Goal: Entertainment & Leisure: Consume media (video, audio)

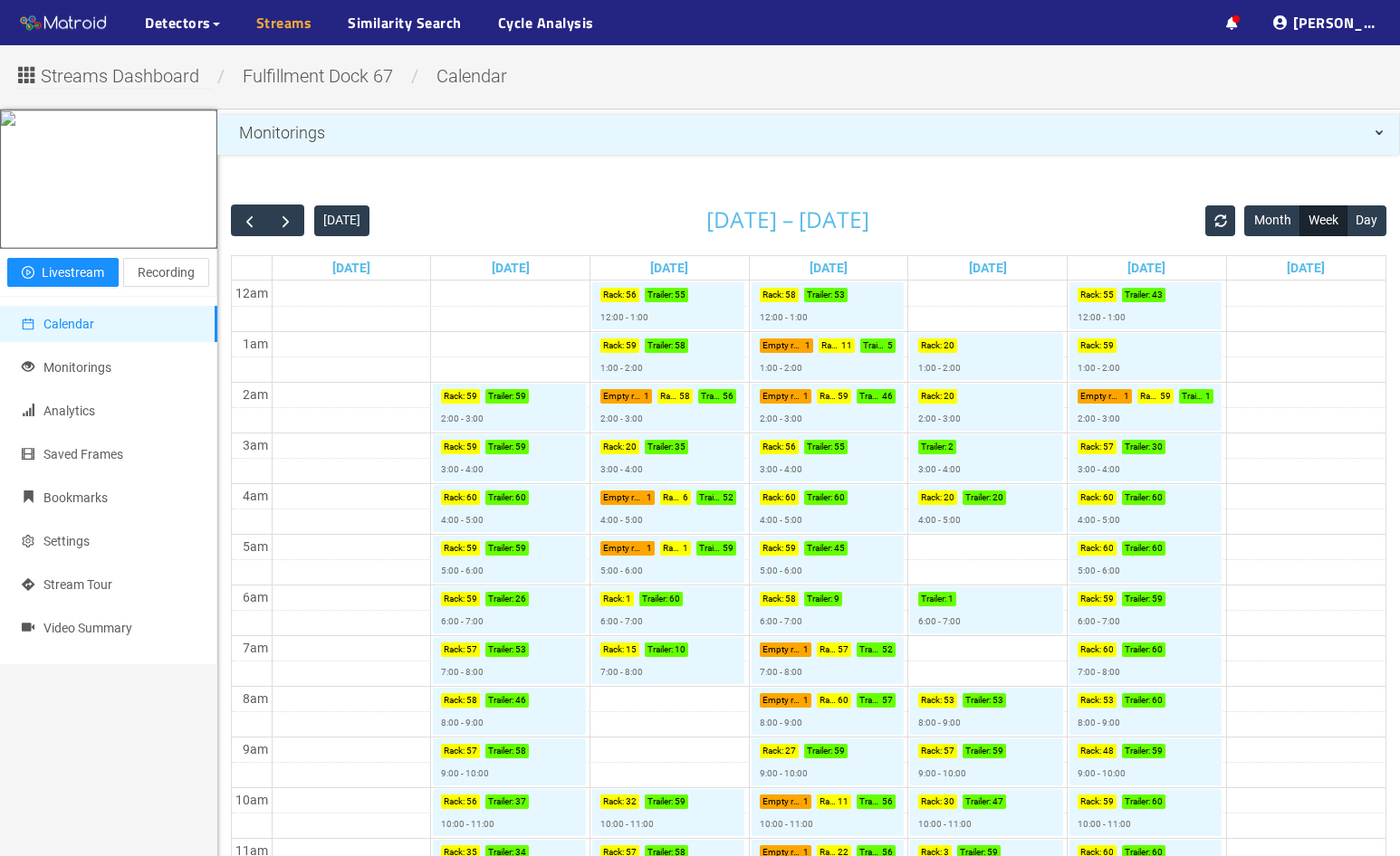
click at [294, 23] on link "Streams" at bounding box center [284, 23] width 56 height 22
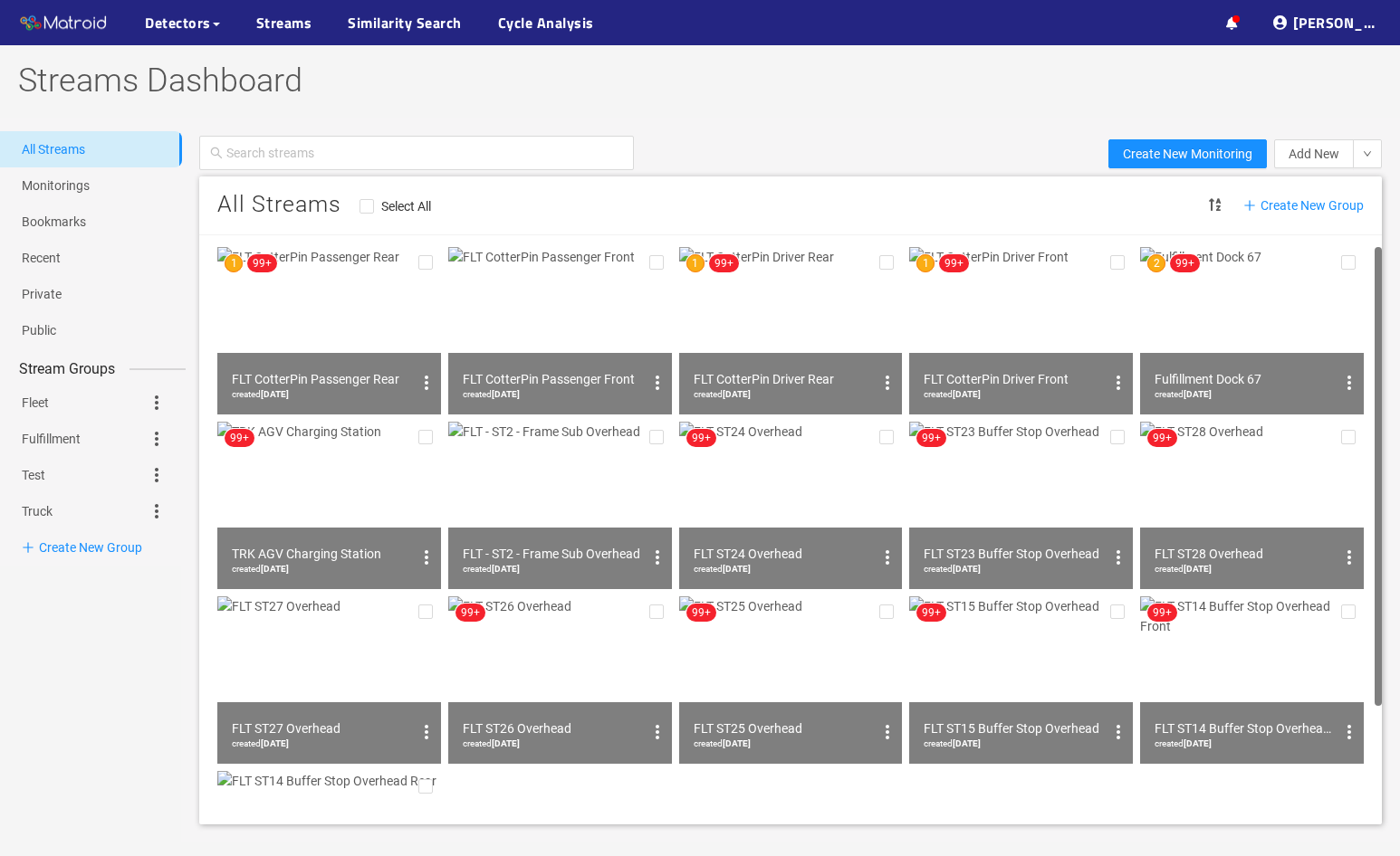
click at [584, 331] on img at bounding box center [559, 331] width 224 height 168
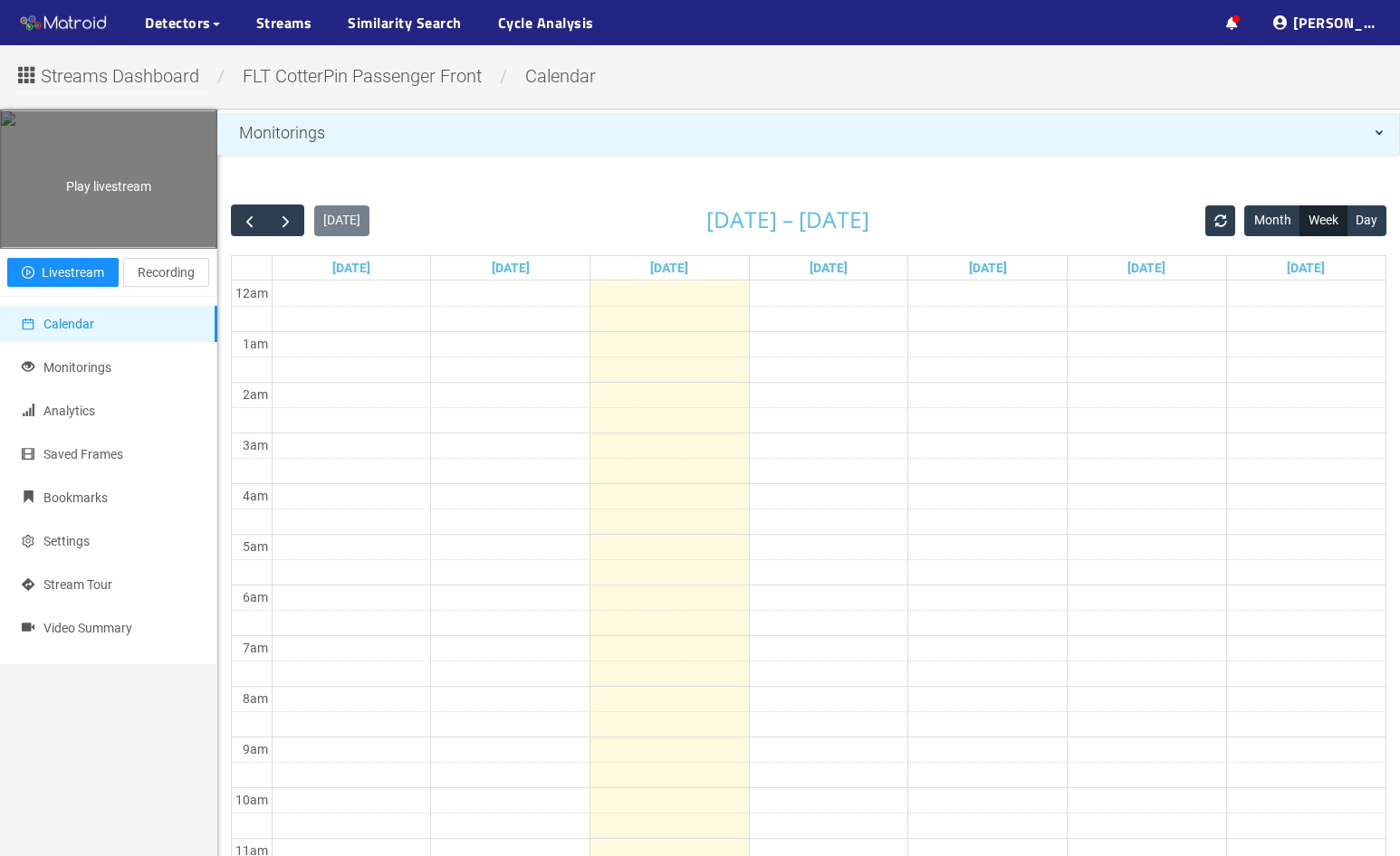
click at [161, 247] on div "Play livestream" at bounding box center [109, 179] width 216 height 135
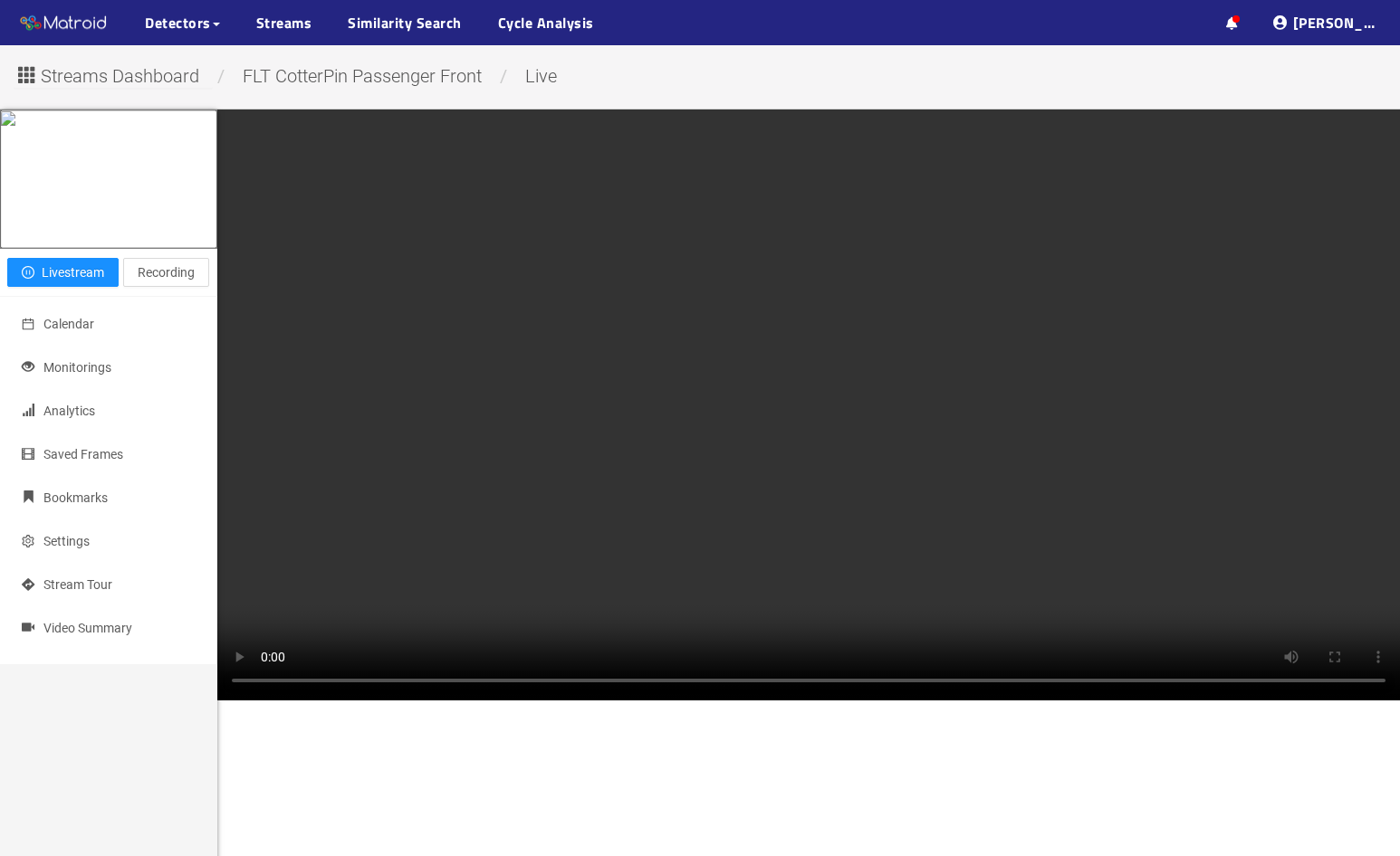
click at [159, 88] on span "Streams Dashboard" at bounding box center [120, 76] width 159 height 28
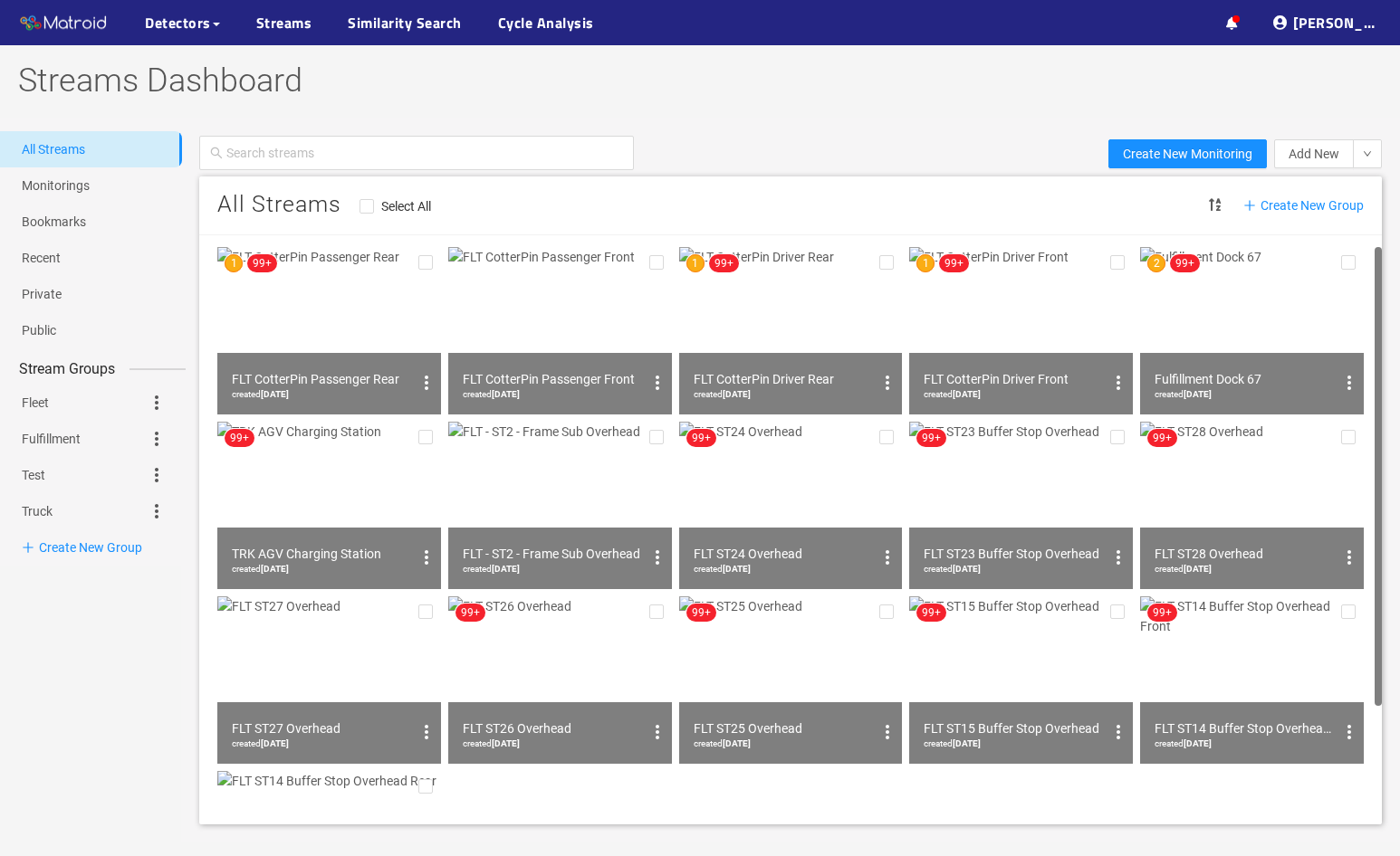
click at [580, 334] on img at bounding box center [559, 331] width 224 height 168
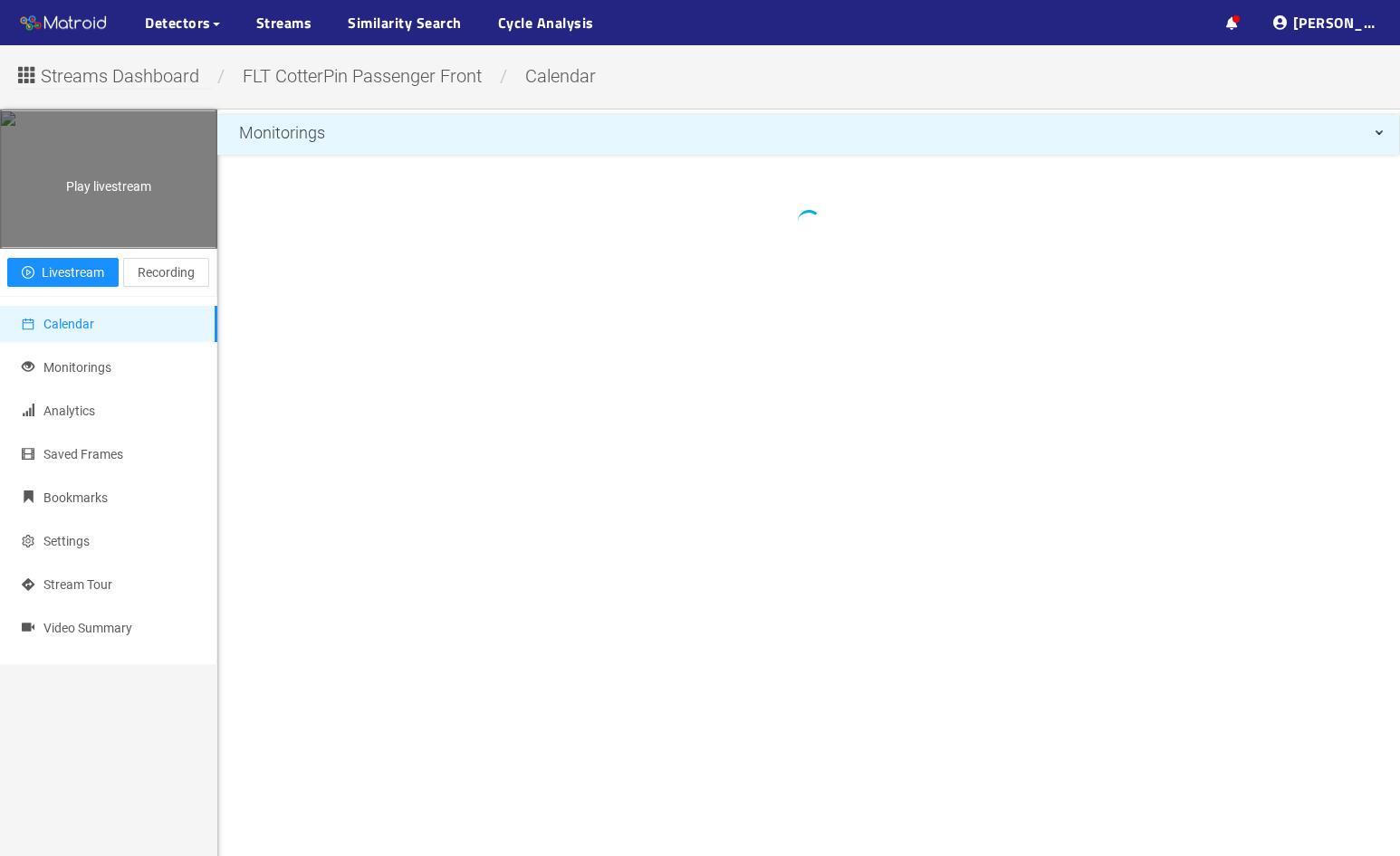
click at [126, 247] on div "Play livestream" at bounding box center [109, 179] width 216 height 135
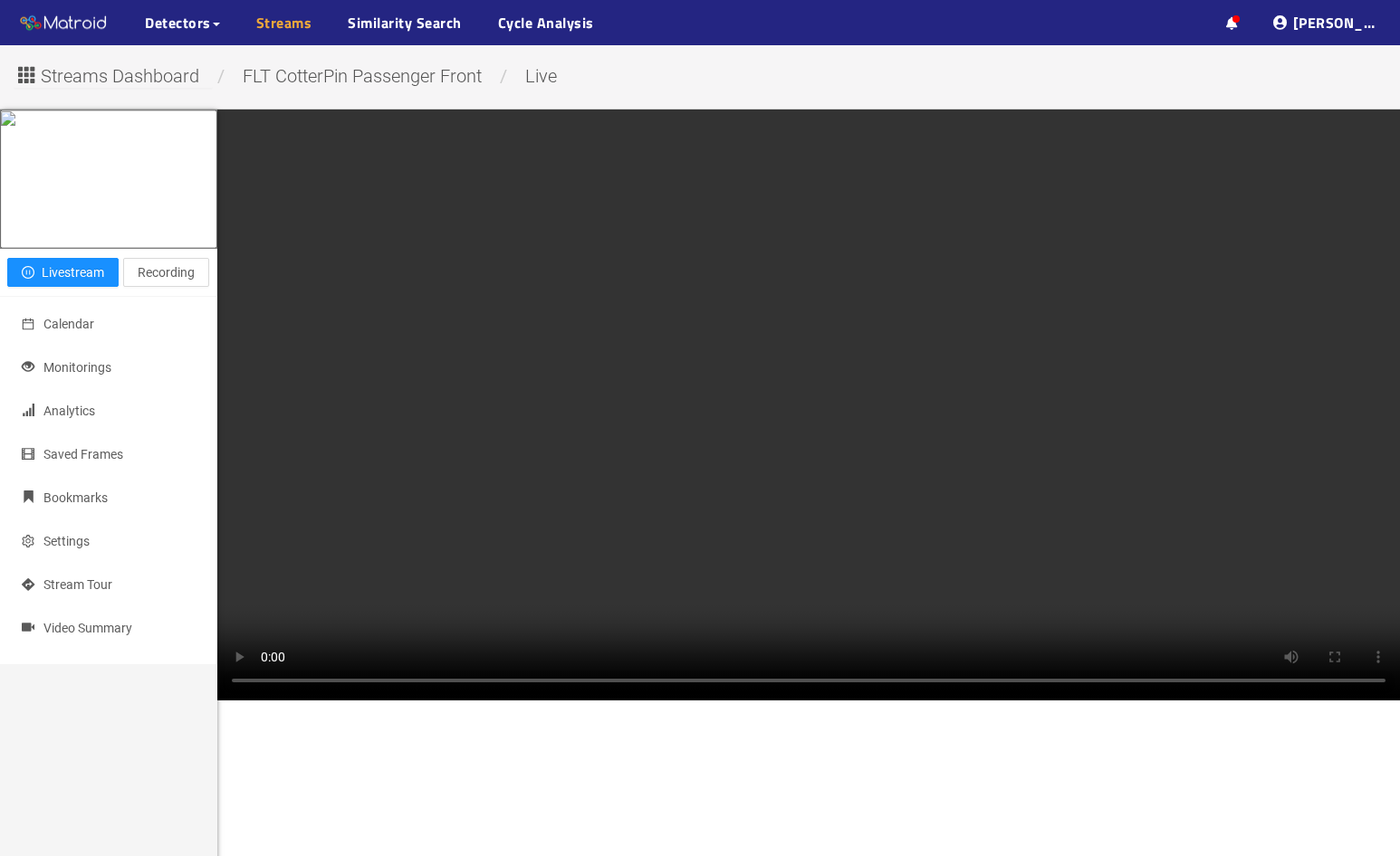
click at [280, 23] on link "Streams" at bounding box center [284, 23] width 56 height 22
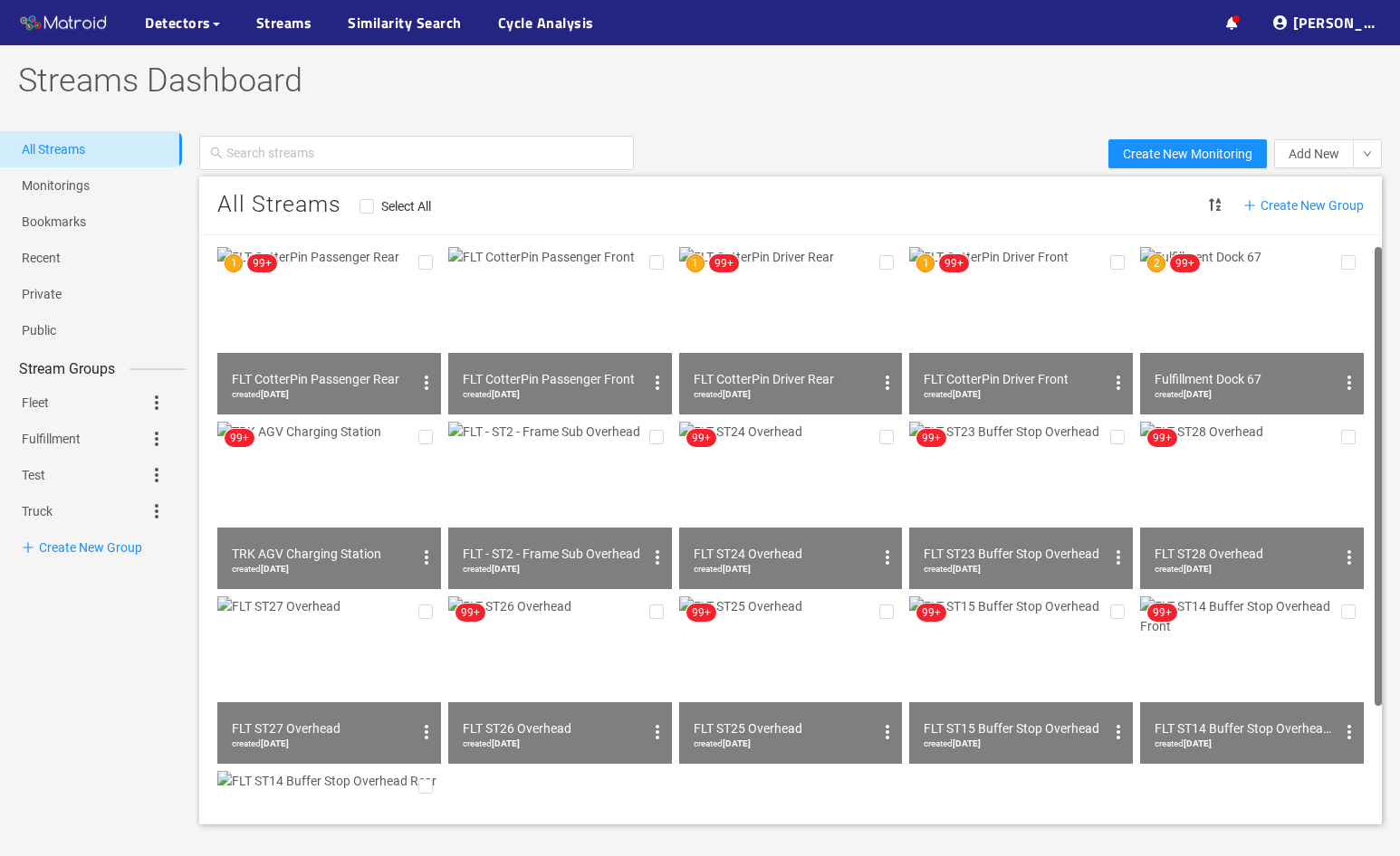
click at [1073, 325] on img at bounding box center [1020, 331] width 224 height 168
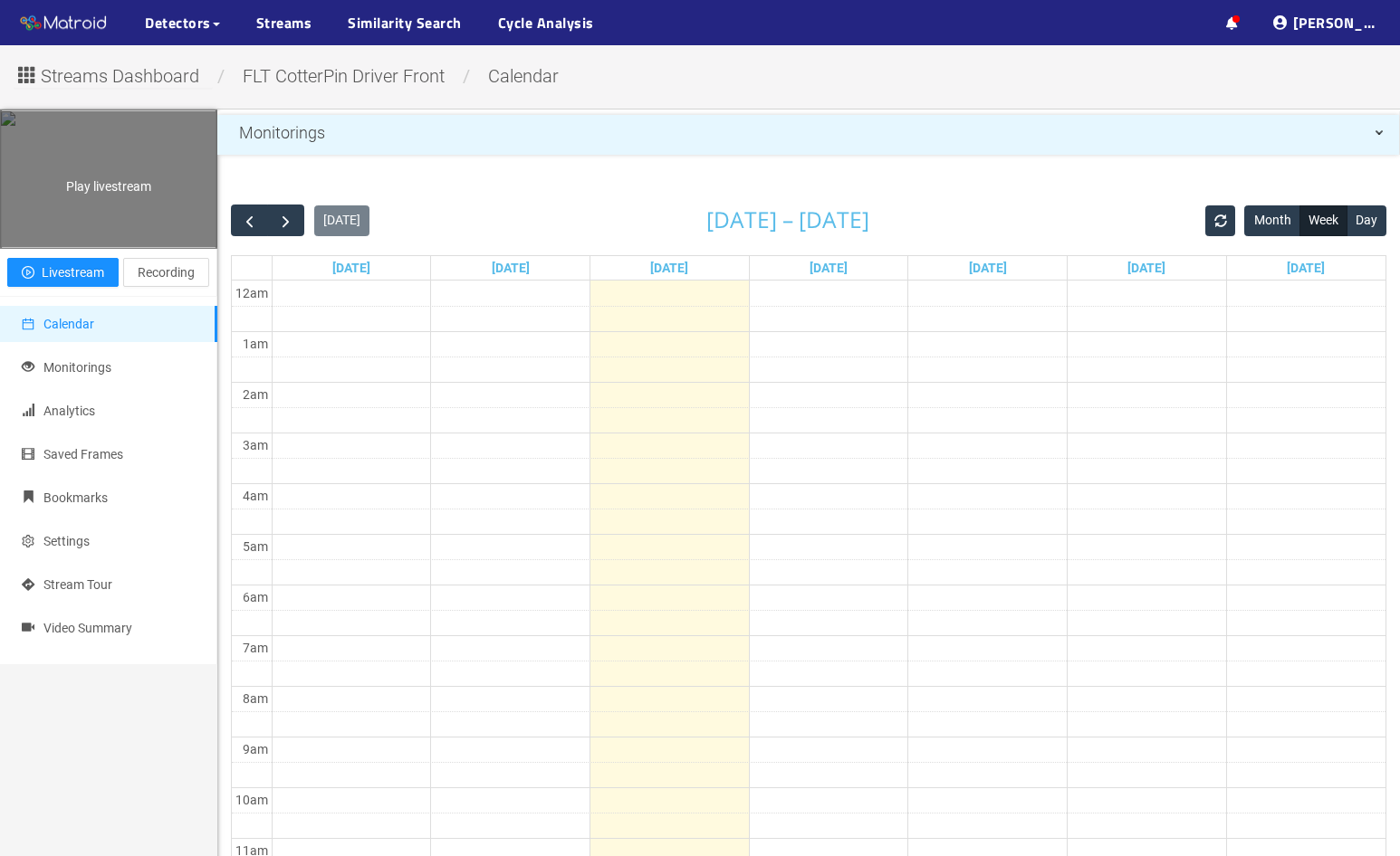
click at [130, 247] on div "Play livestream" at bounding box center [109, 179] width 216 height 135
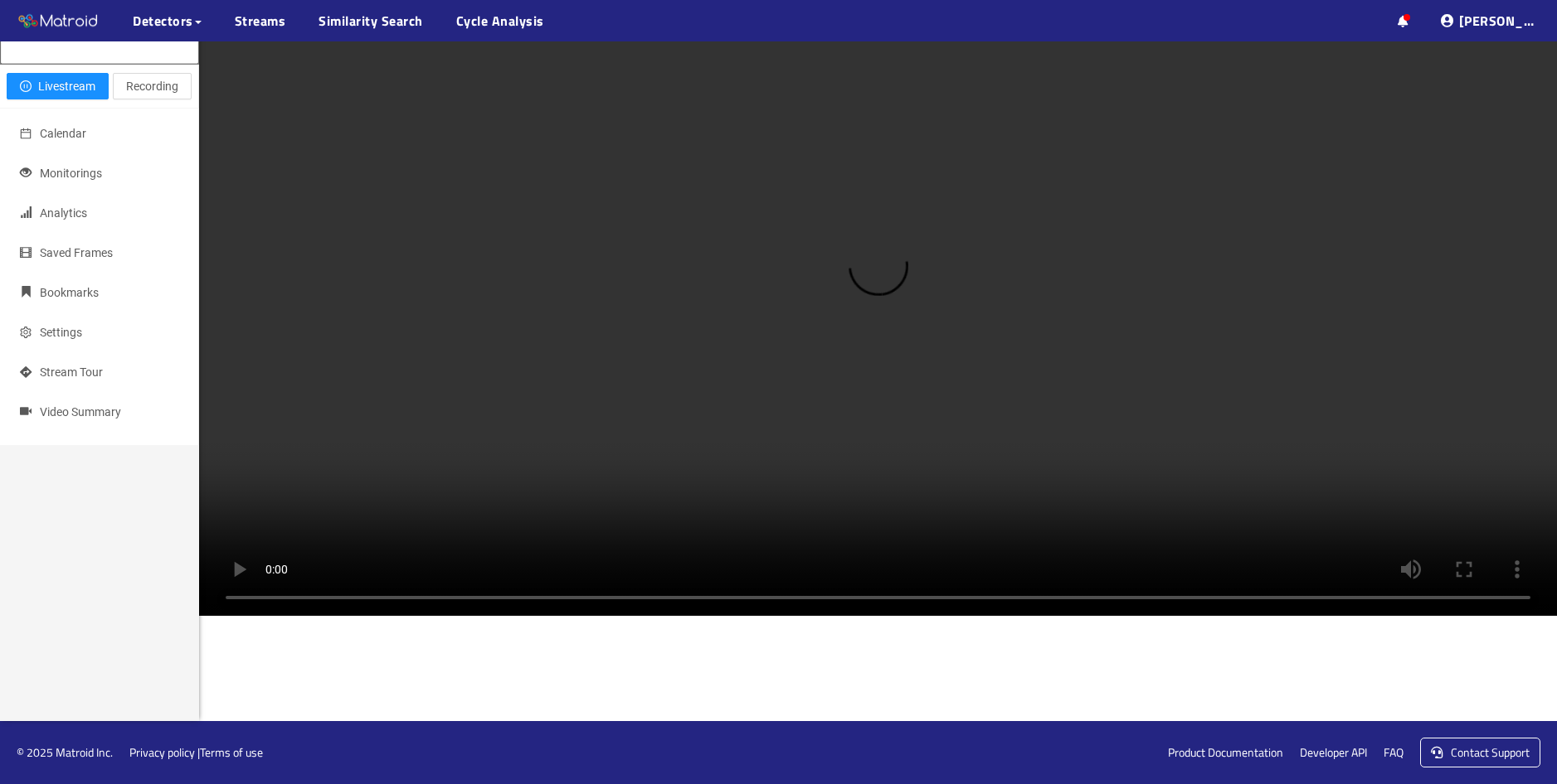
scroll to position [563, 0]
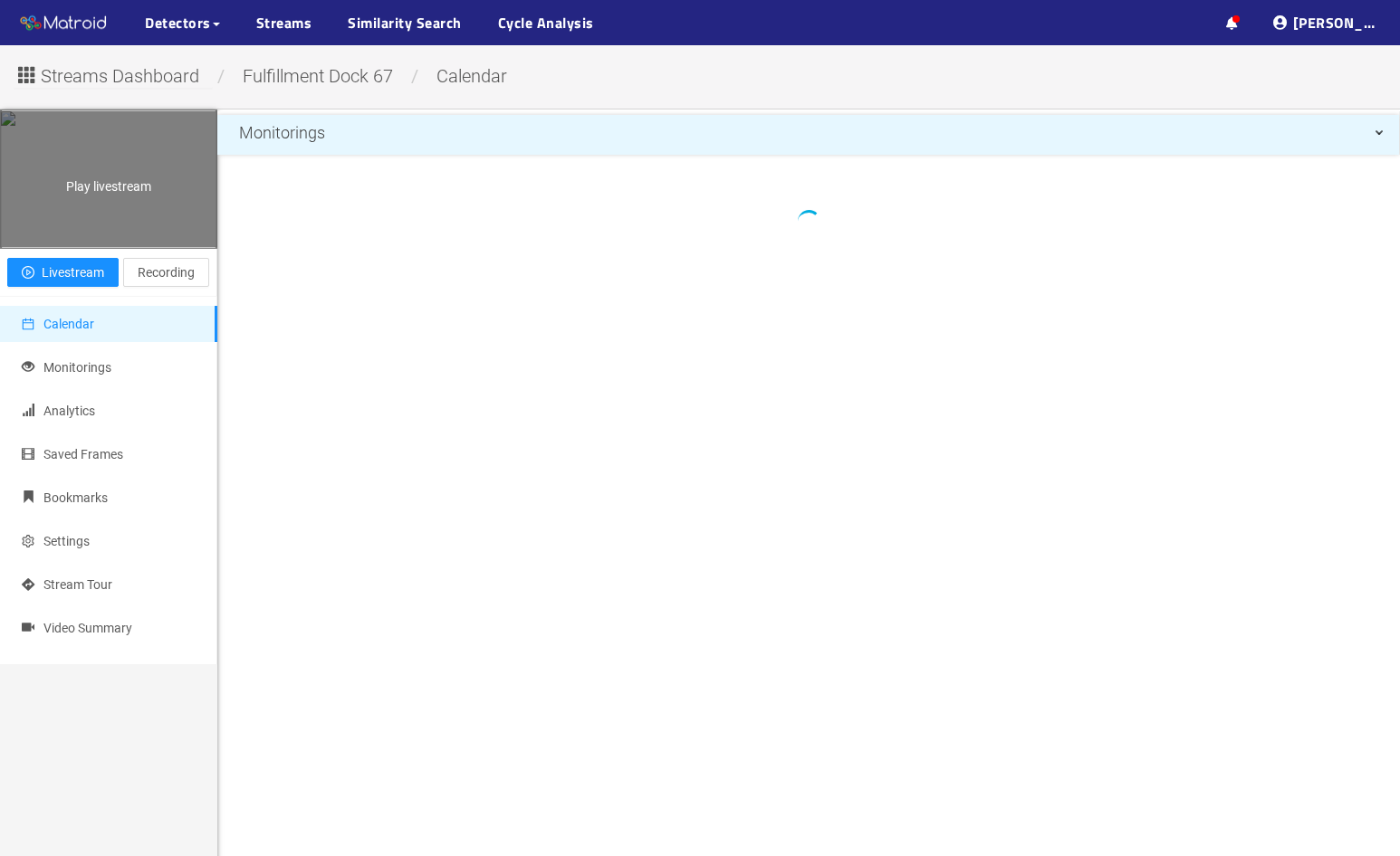
click at [128, 219] on div "Play livestream" at bounding box center [109, 179] width 216 height 135
